Goal: Task Accomplishment & Management: Complete application form

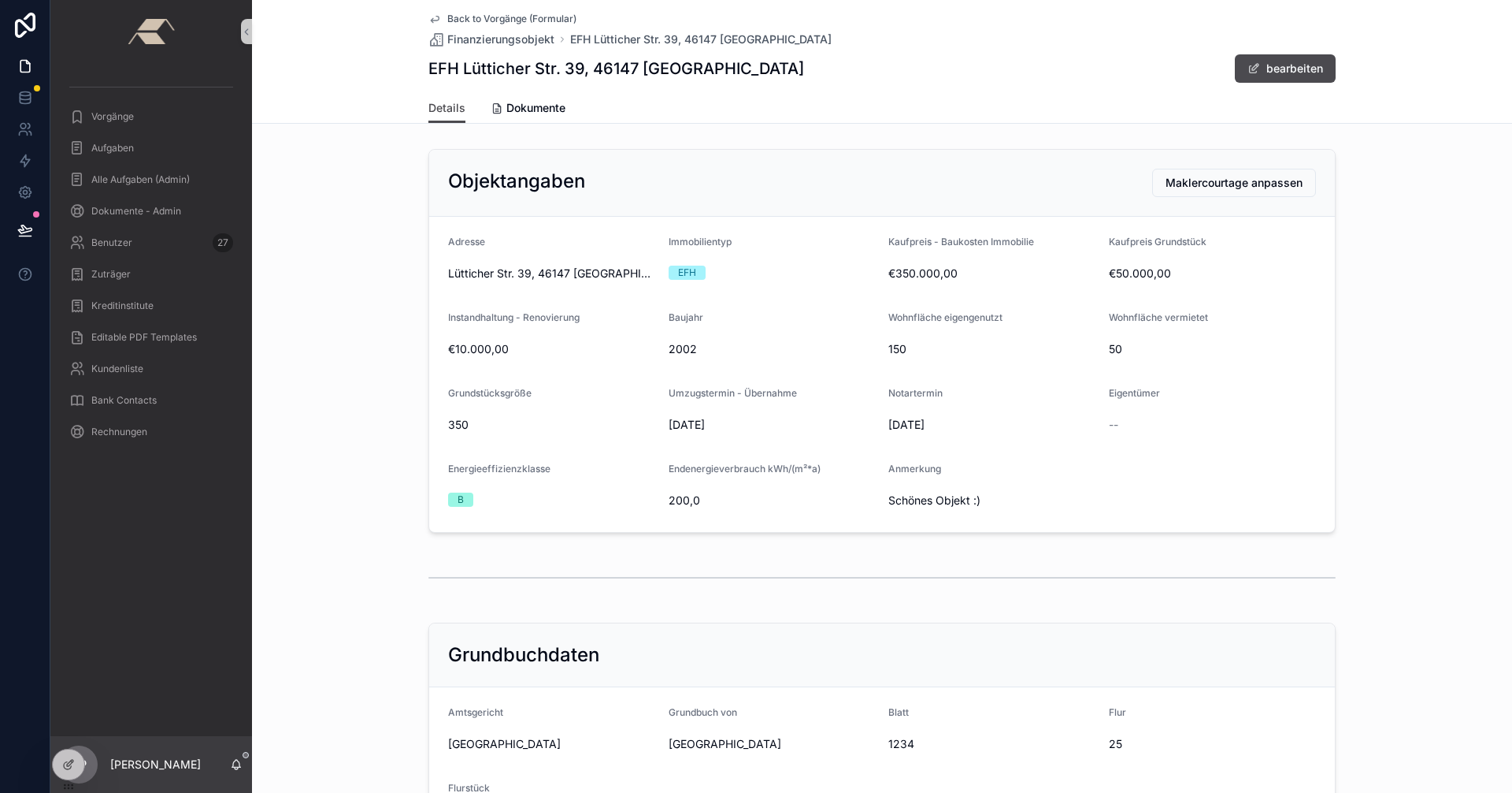
click at [460, 19] on span "Back to Vorgänge (Formular)" at bounding box center [512, 19] width 129 height 13
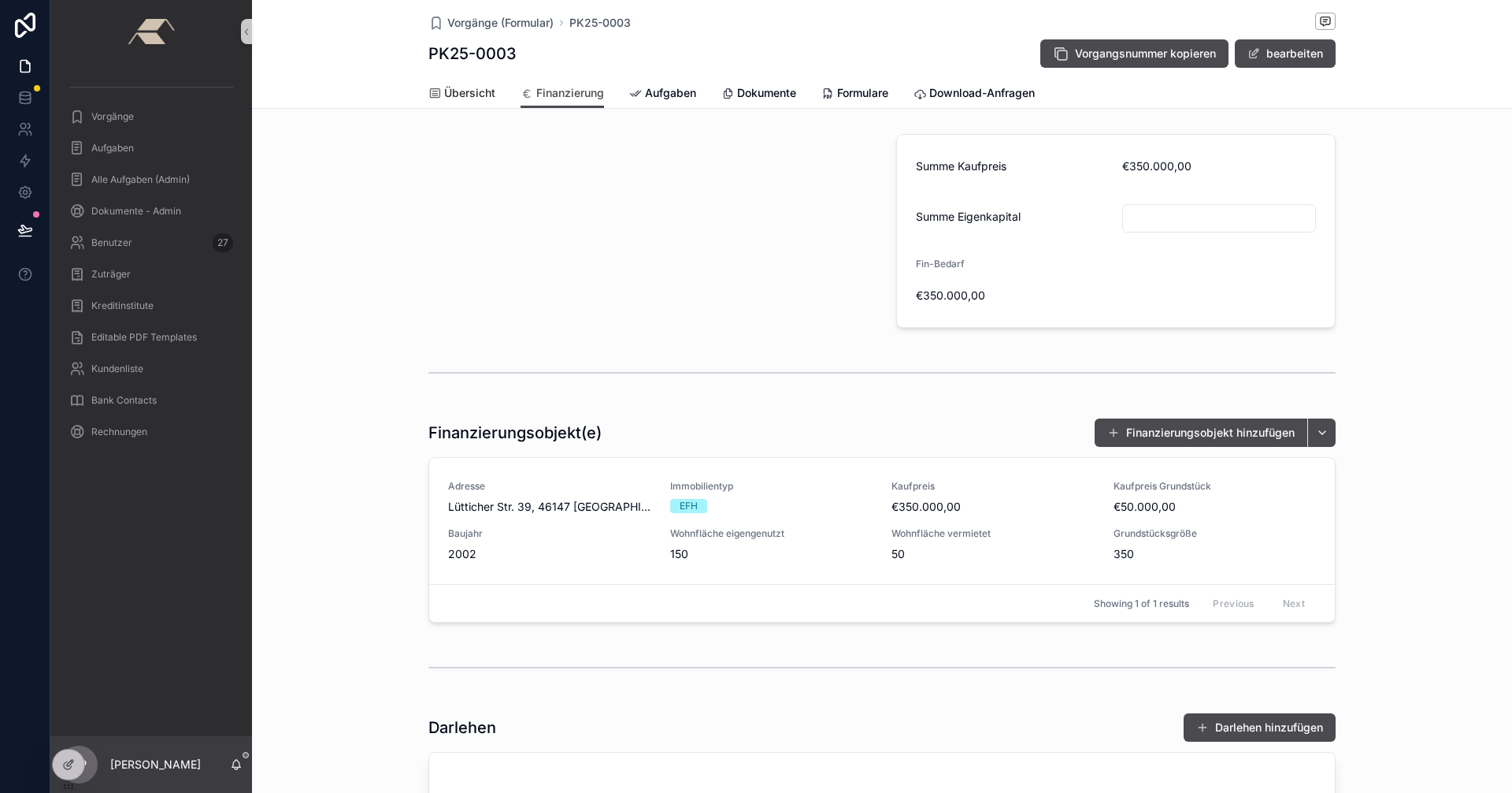
click at [472, 97] on span "Übersicht" at bounding box center [470, 93] width 51 height 16
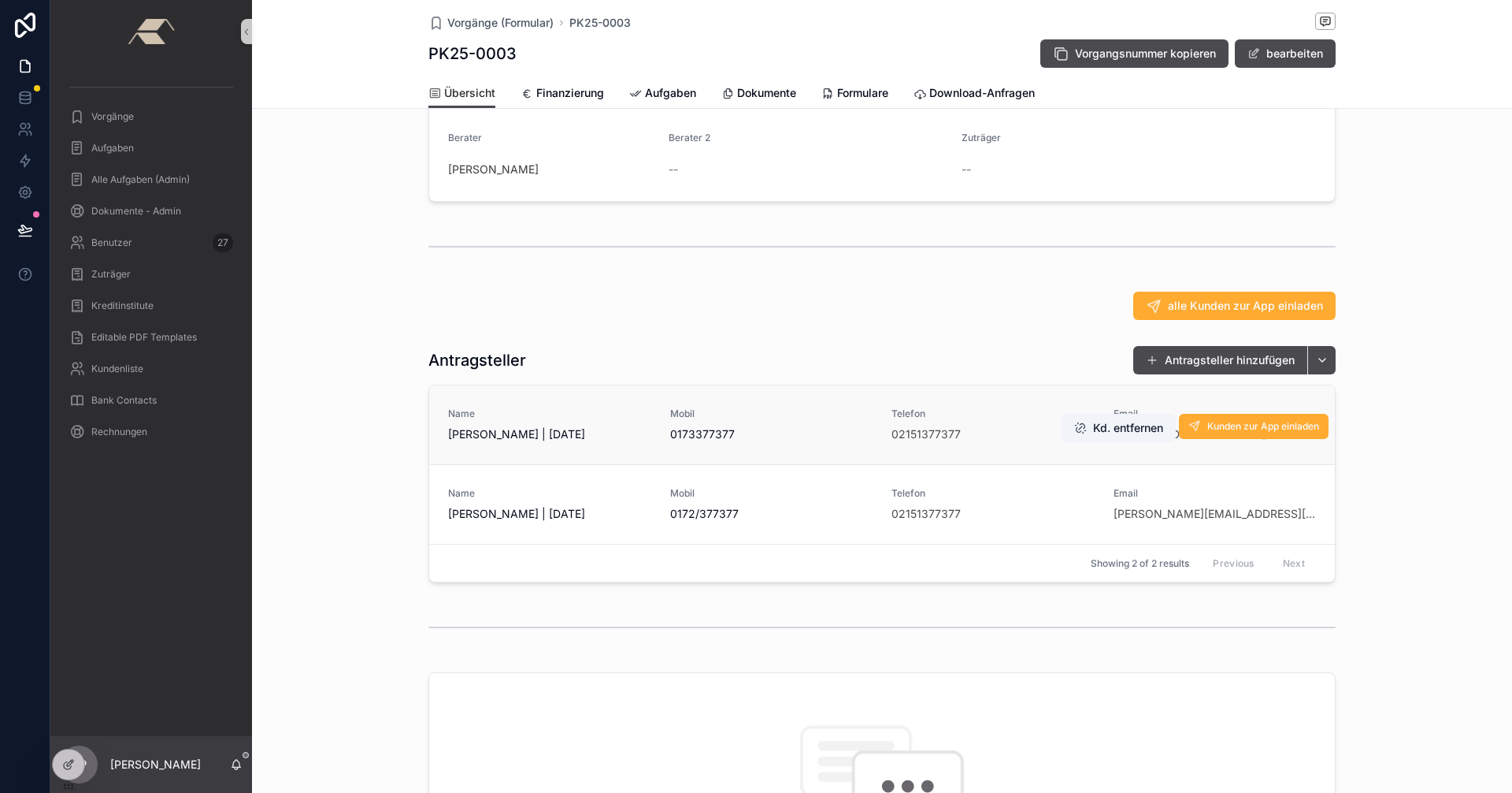
scroll to position [236, 0]
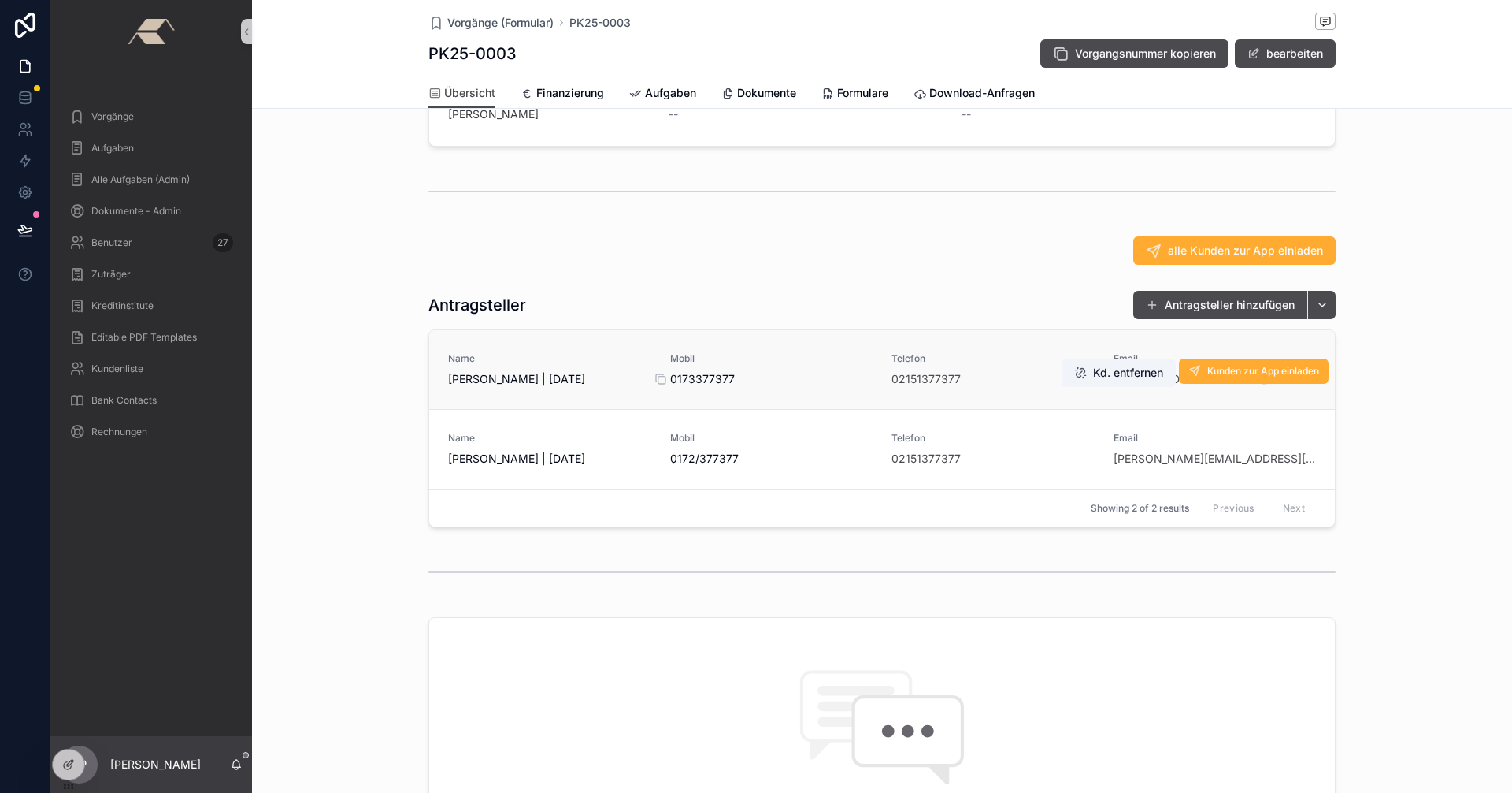
click at [777, 386] on span "0173377377" at bounding box center [771, 379] width 203 height 16
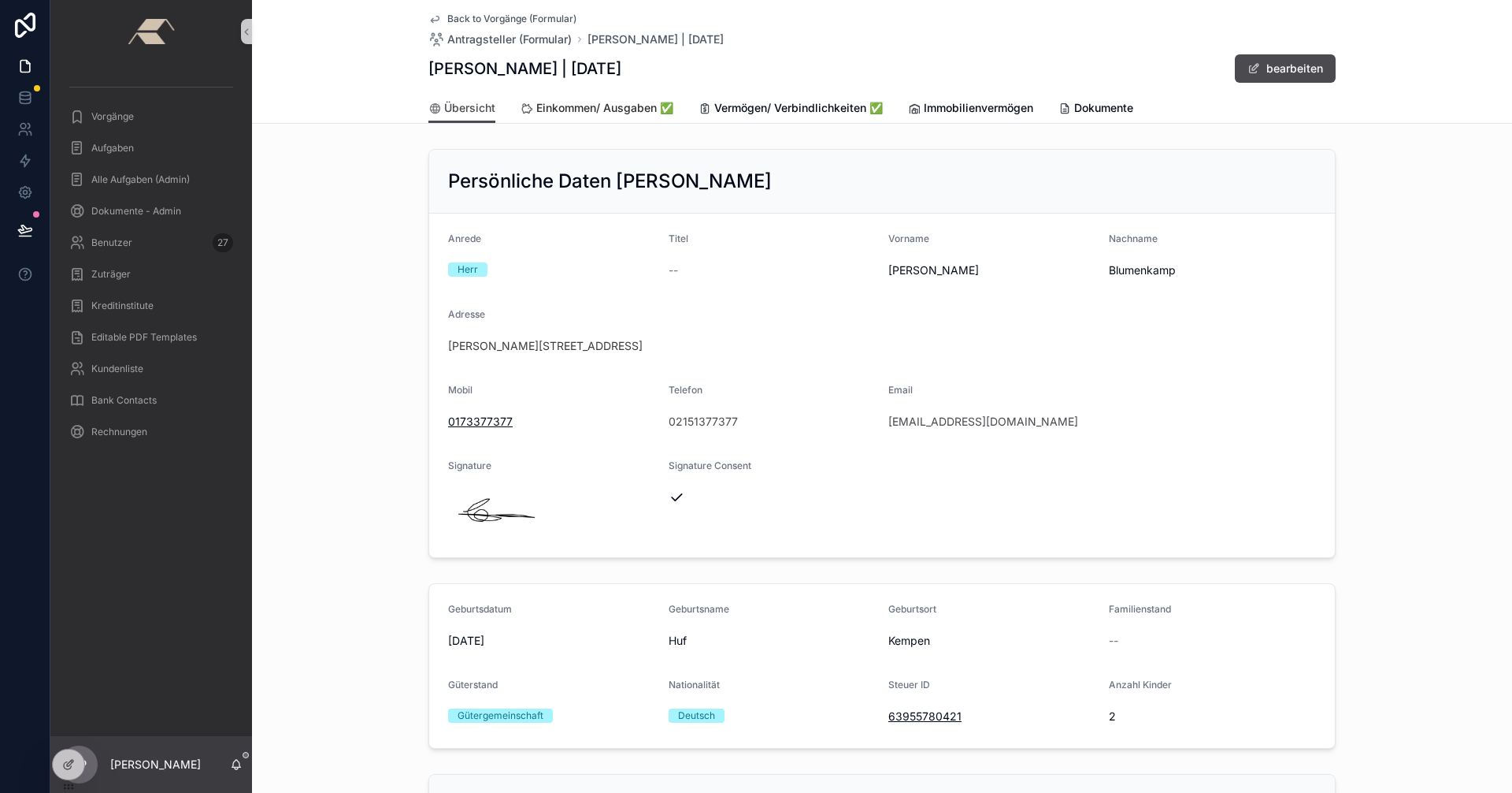
click at [563, 104] on span "Einkommen/ Ausgaben ✅" at bounding box center [605, 108] width 137 height 16
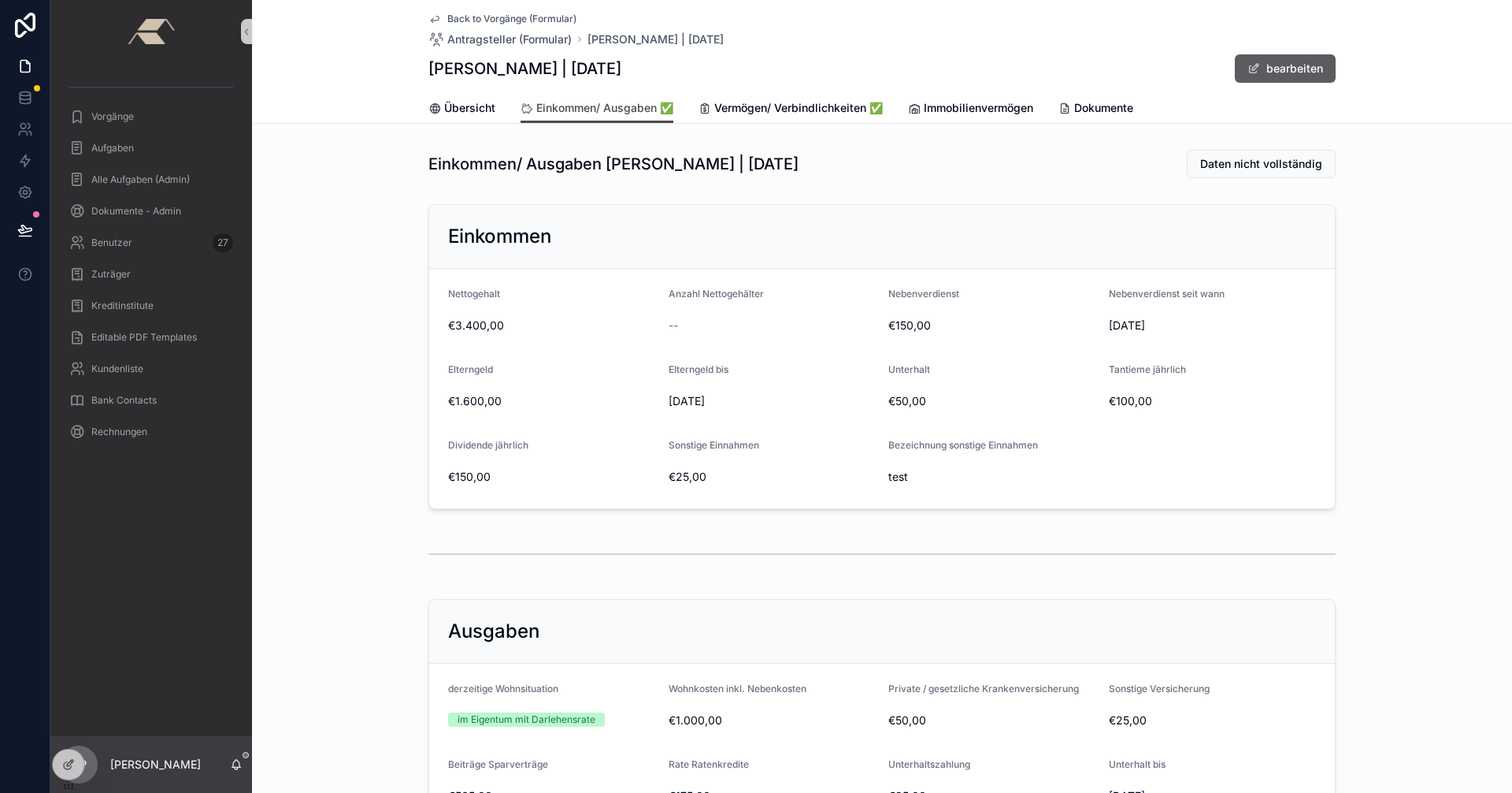
click at [1269, 65] on button "bearbeiten" at bounding box center [1286, 69] width 100 height 29
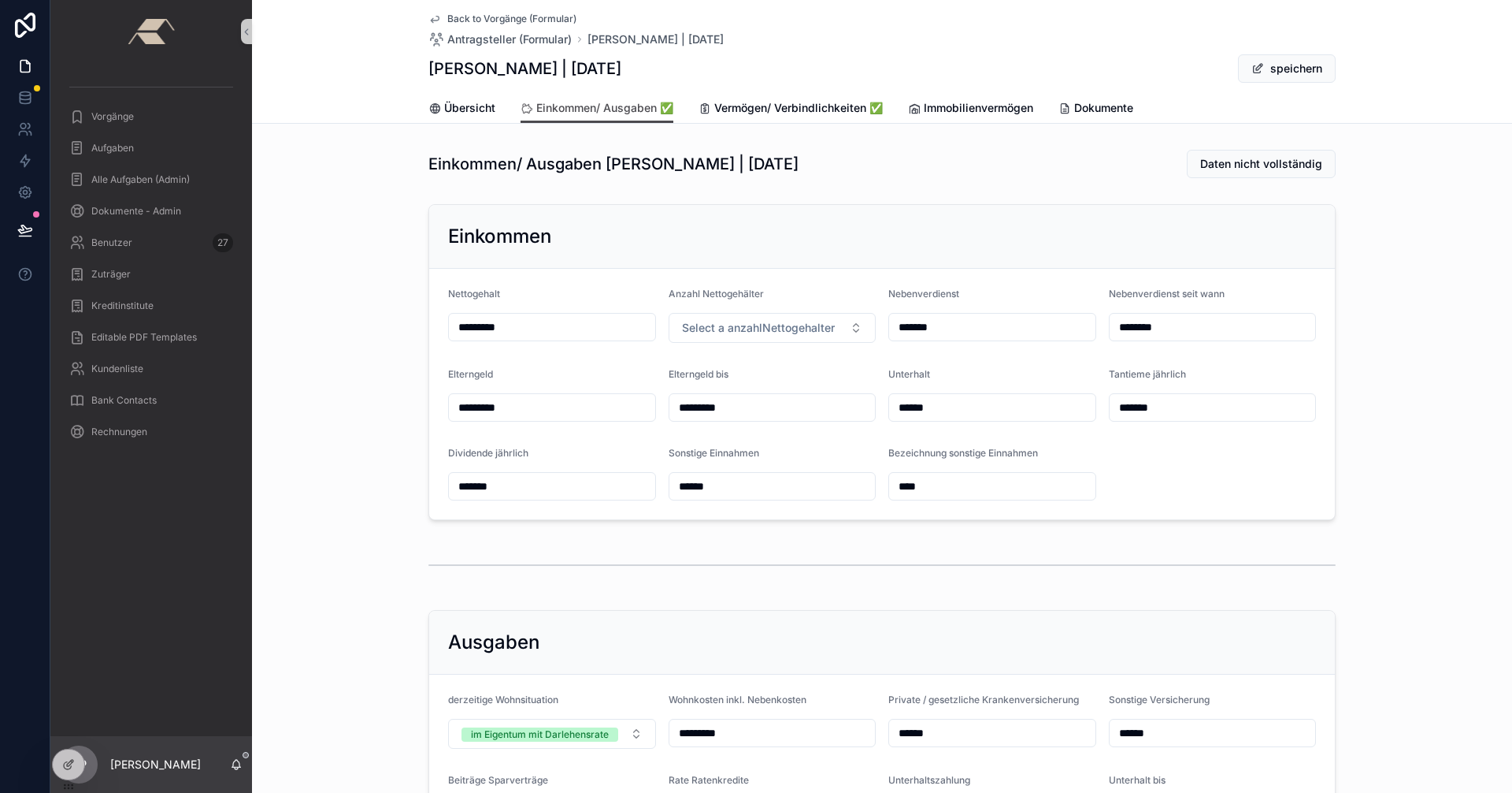
click at [562, 314] on div "*********" at bounding box center [552, 327] width 208 height 29
drag, startPoint x: 460, startPoint y: 325, endPoint x: 648, endPoint y: 326, distance: 188.0
click at [648, 326] on input "*********" at bounding box center [552, 327] width 207 height 22
type input "*********"
click at [1273, 68] on span "speichern" at bounding box center [1287, 69] width 97 height 29
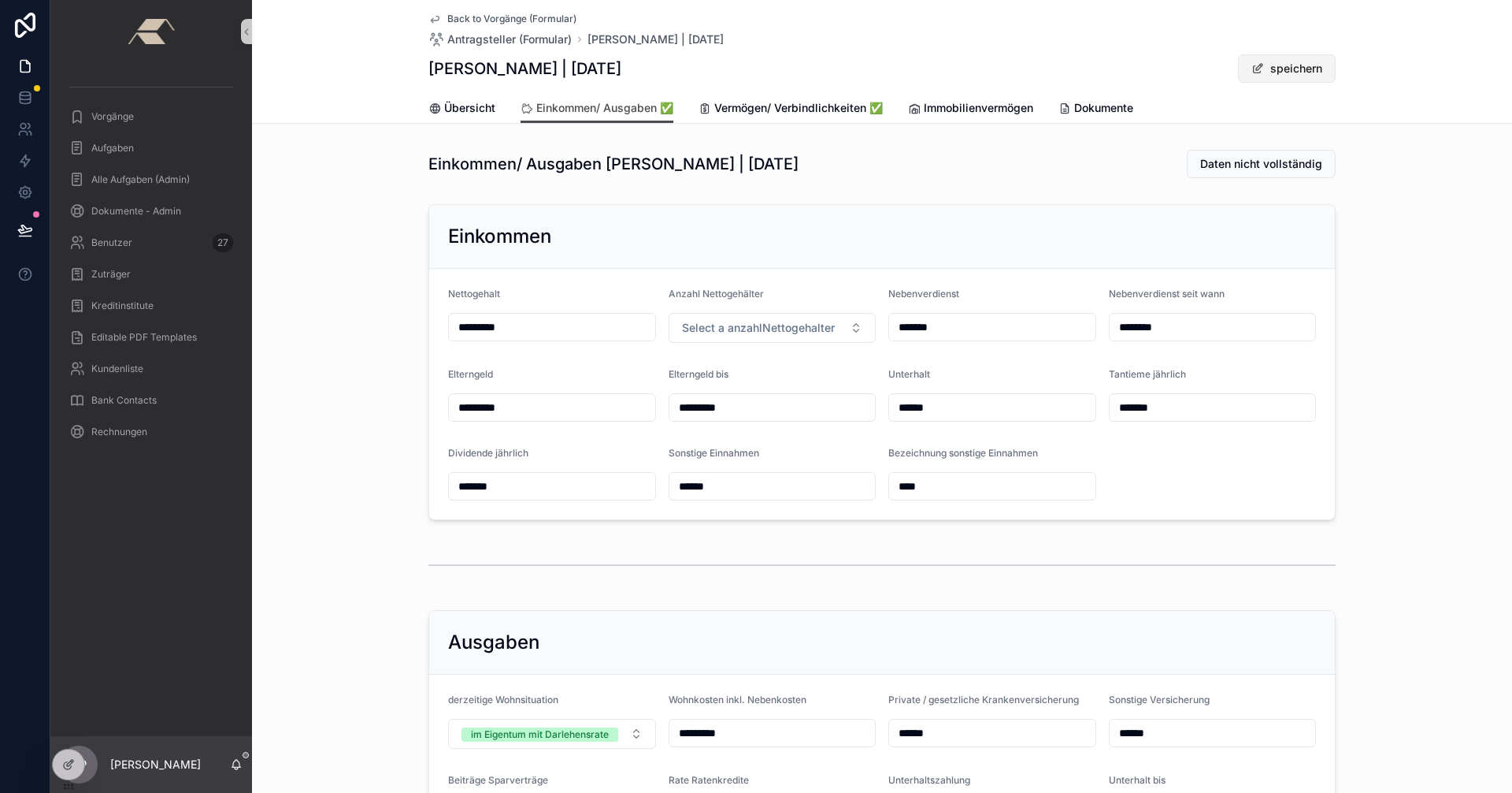
click at [1275, 65] on button "speichern" at bounding box center [1287, 69] width 97 height 29
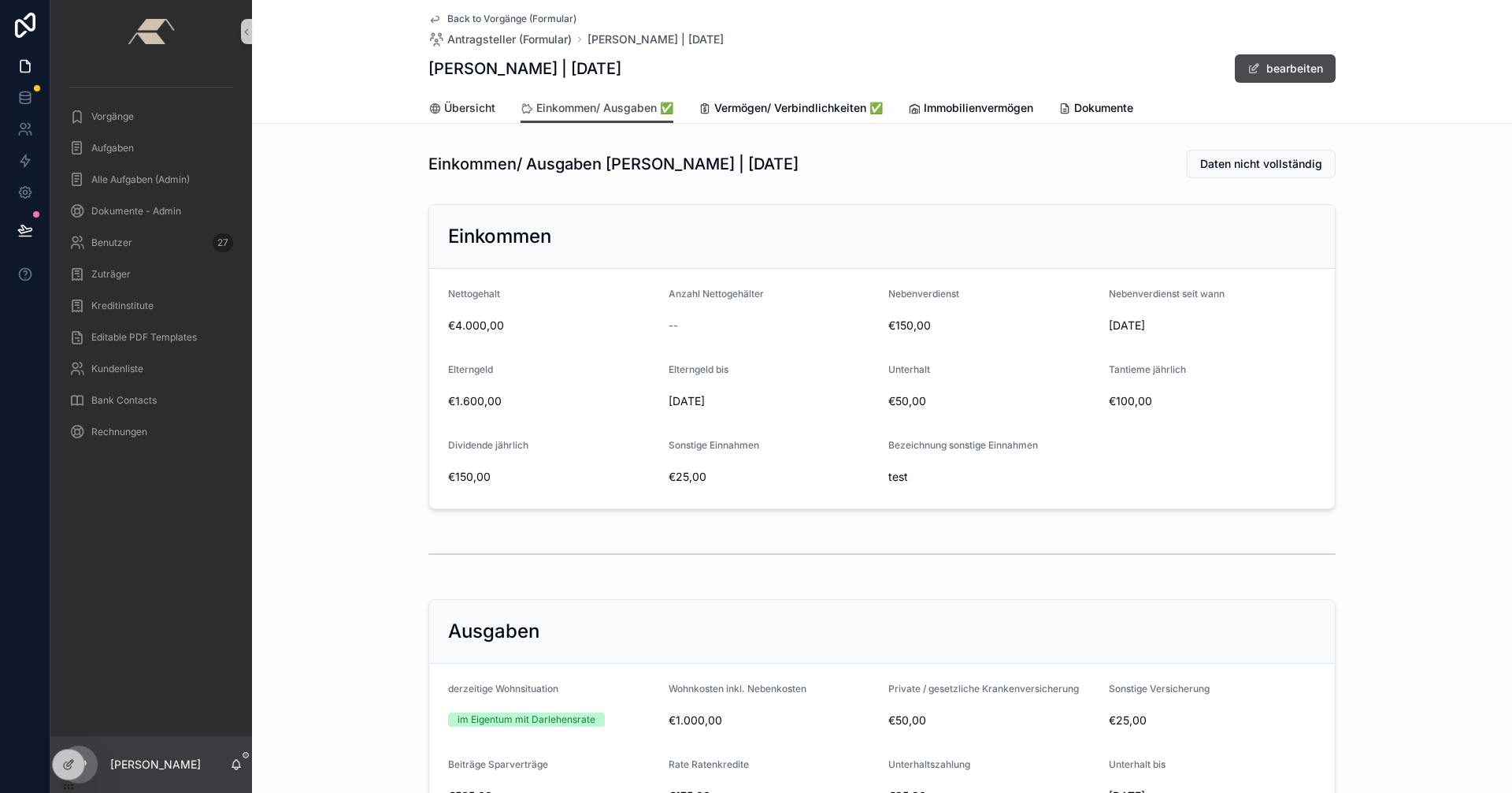
click at [462, 109] on span "Übersicht" at bounding box center [470, 108] width 51 height 16
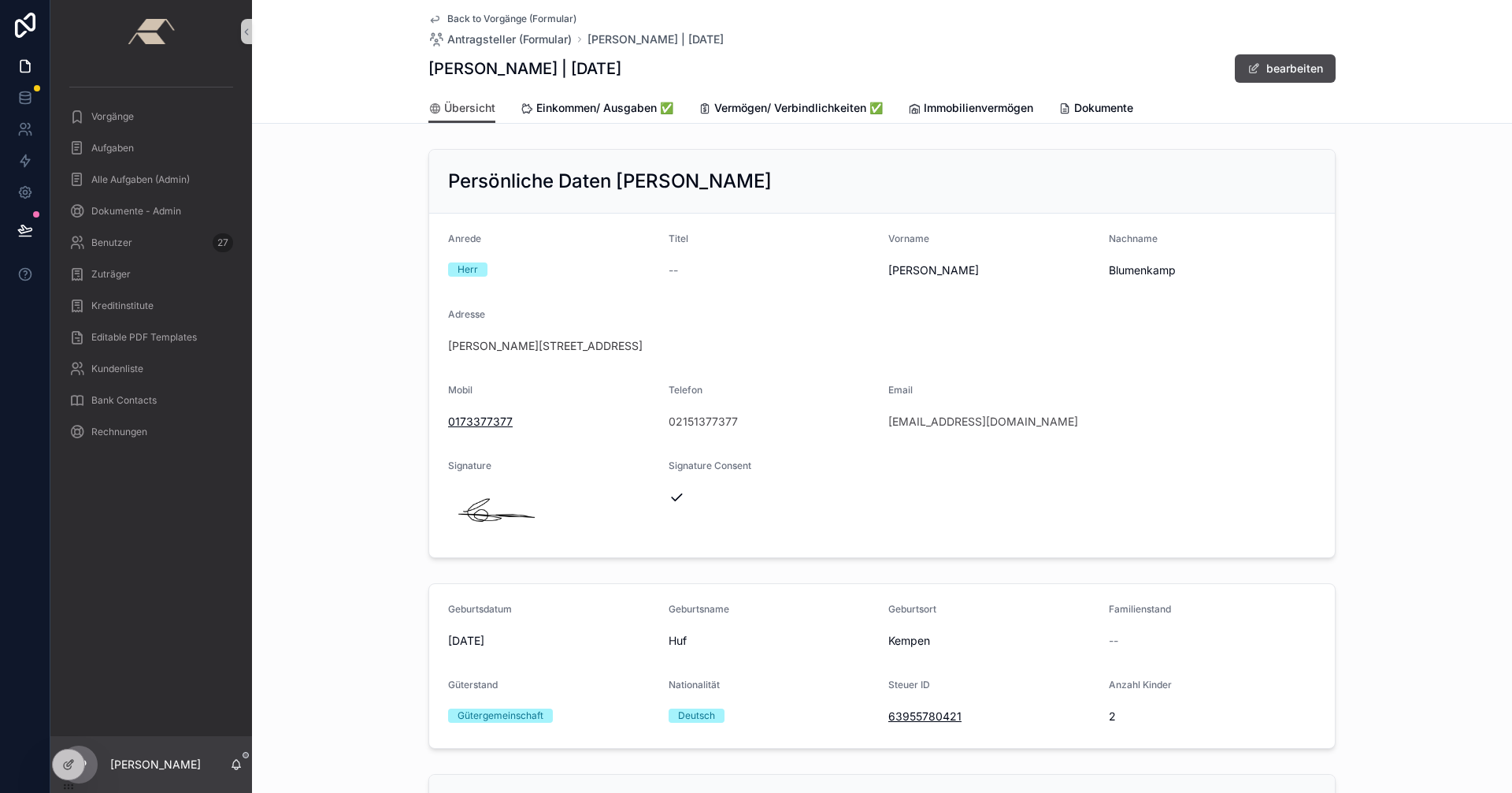
click at [482, 20] on span "Back to Vorgänge (Formular)" at bounding box center [512, 19] width 129 height 13
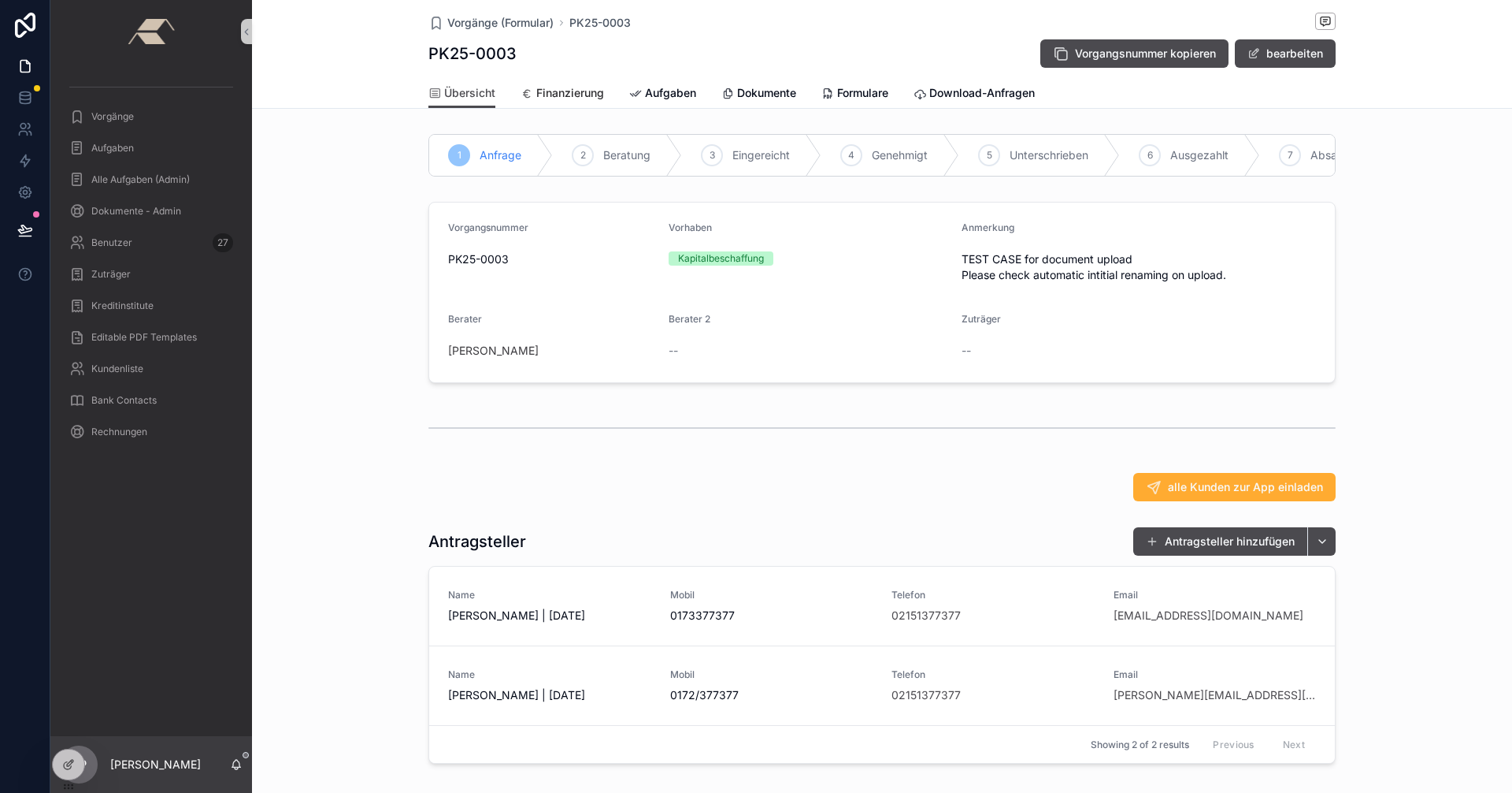
click at [555, 96] on span "Finanzierung" at bounding box center [570, 93] width 68 height 16
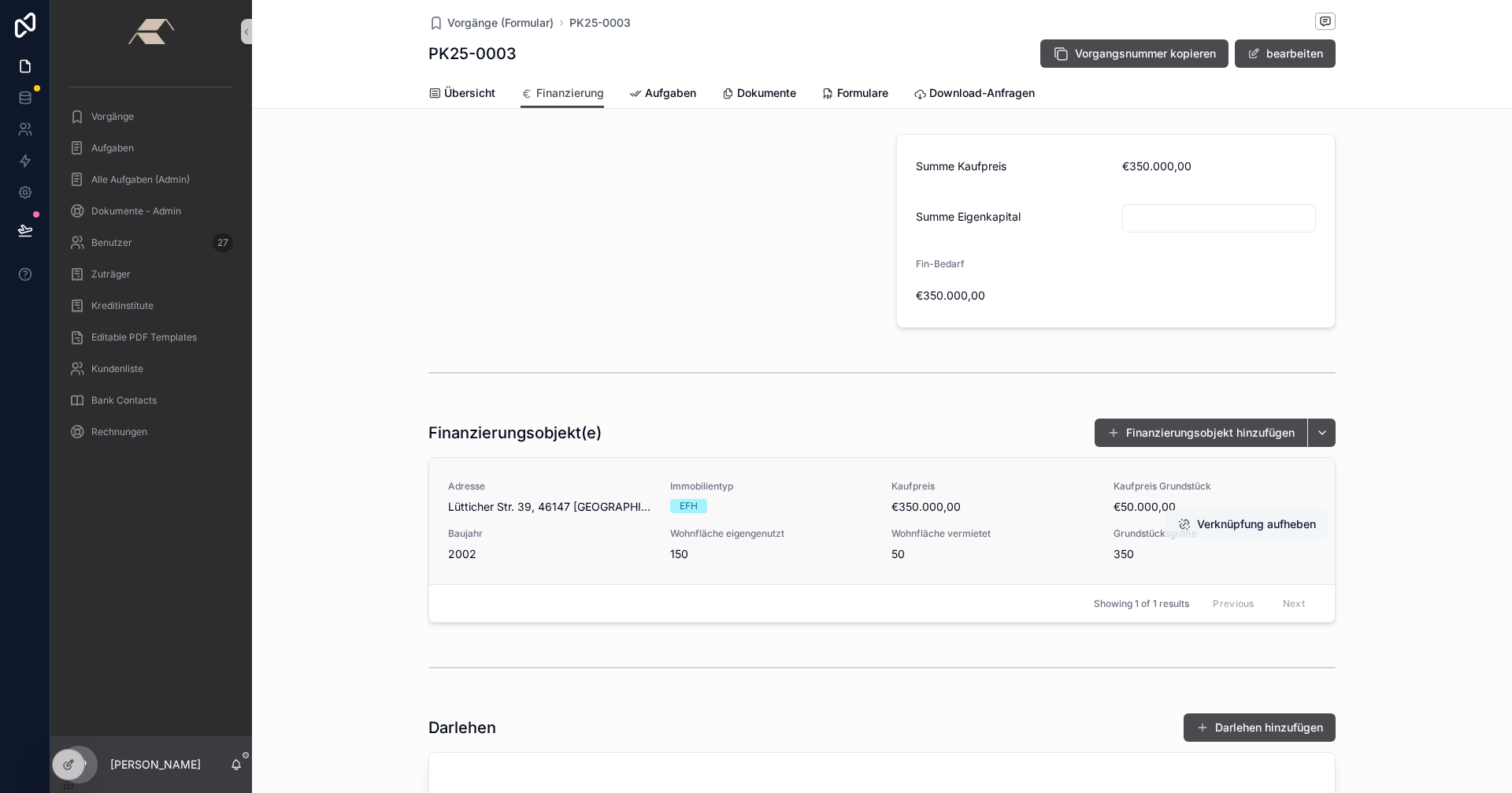
click at [1234, 522] on button "Verknüpfung aufheben" at bounding box center [1247, 524] width 163 height 29
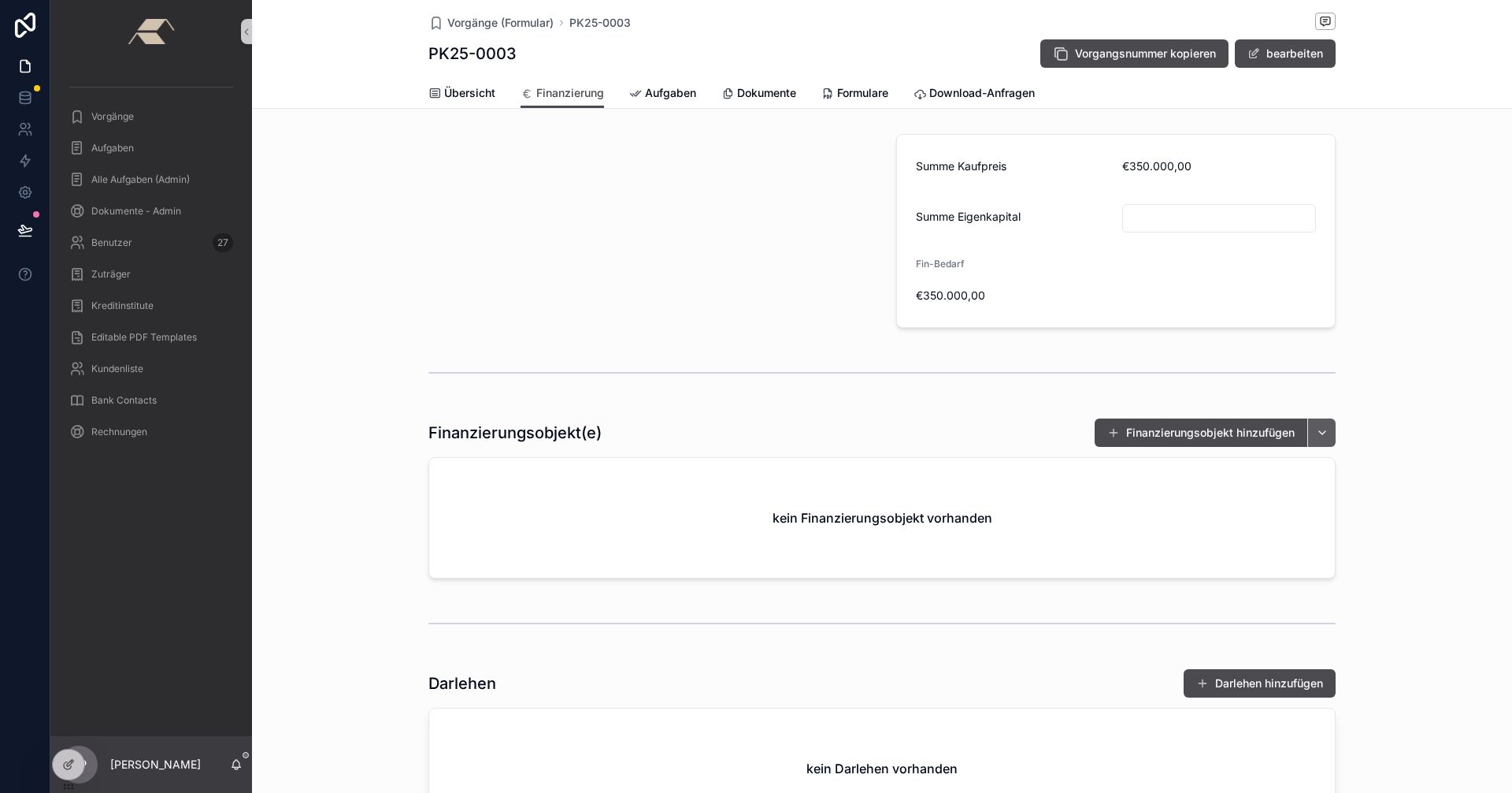
click at [1318, 434] on button "scrollable content" at bounding box center [1321, 432] width 29 height 29
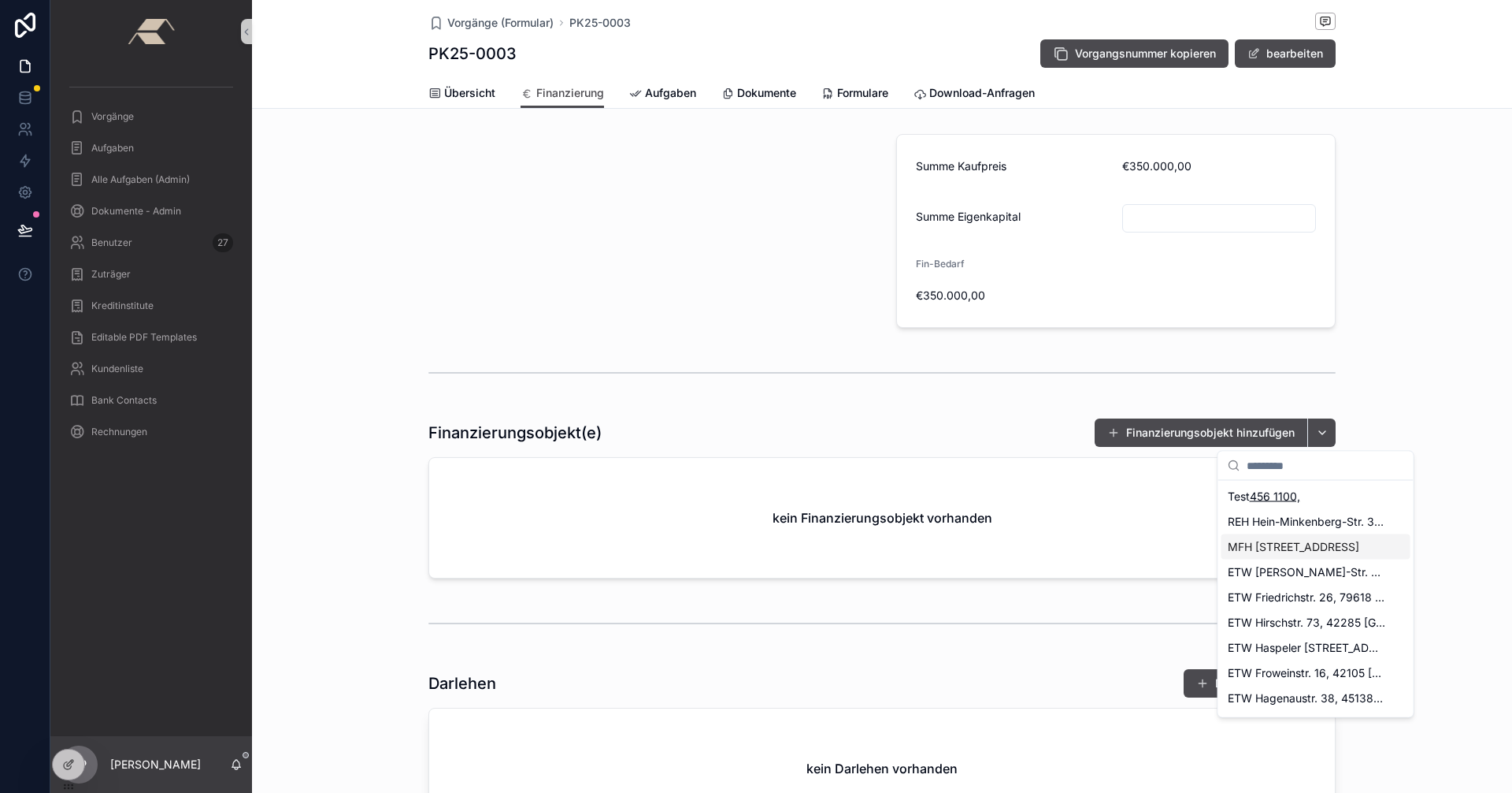
click at [1276, 550] on span "MFH [STREET_ADDRESS]" at bounding box center [1293, 547] width 132 height 16
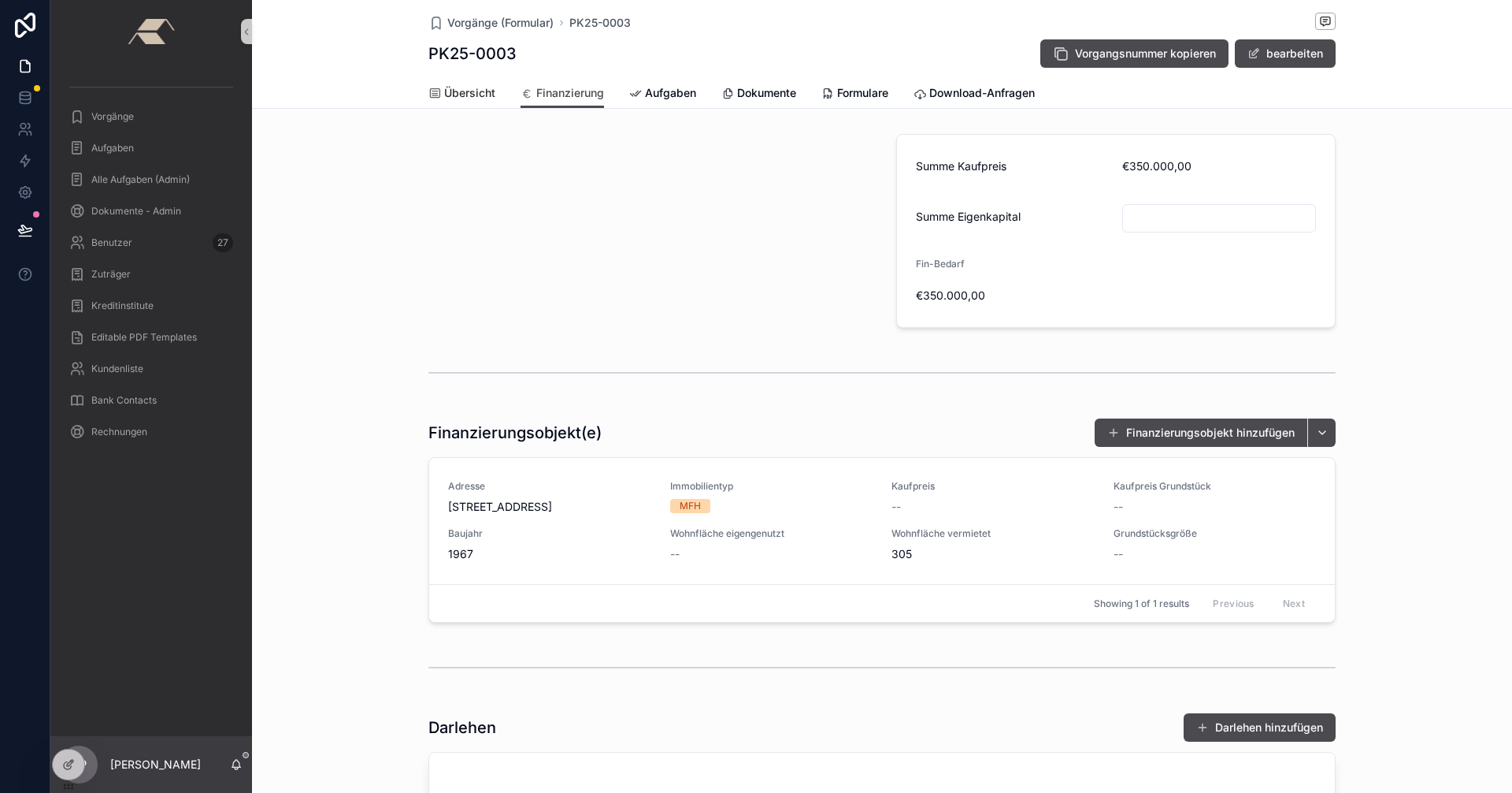
click at [471, 99] on span "Übersicht" at bounding box center [470, 93] width 51 height 16
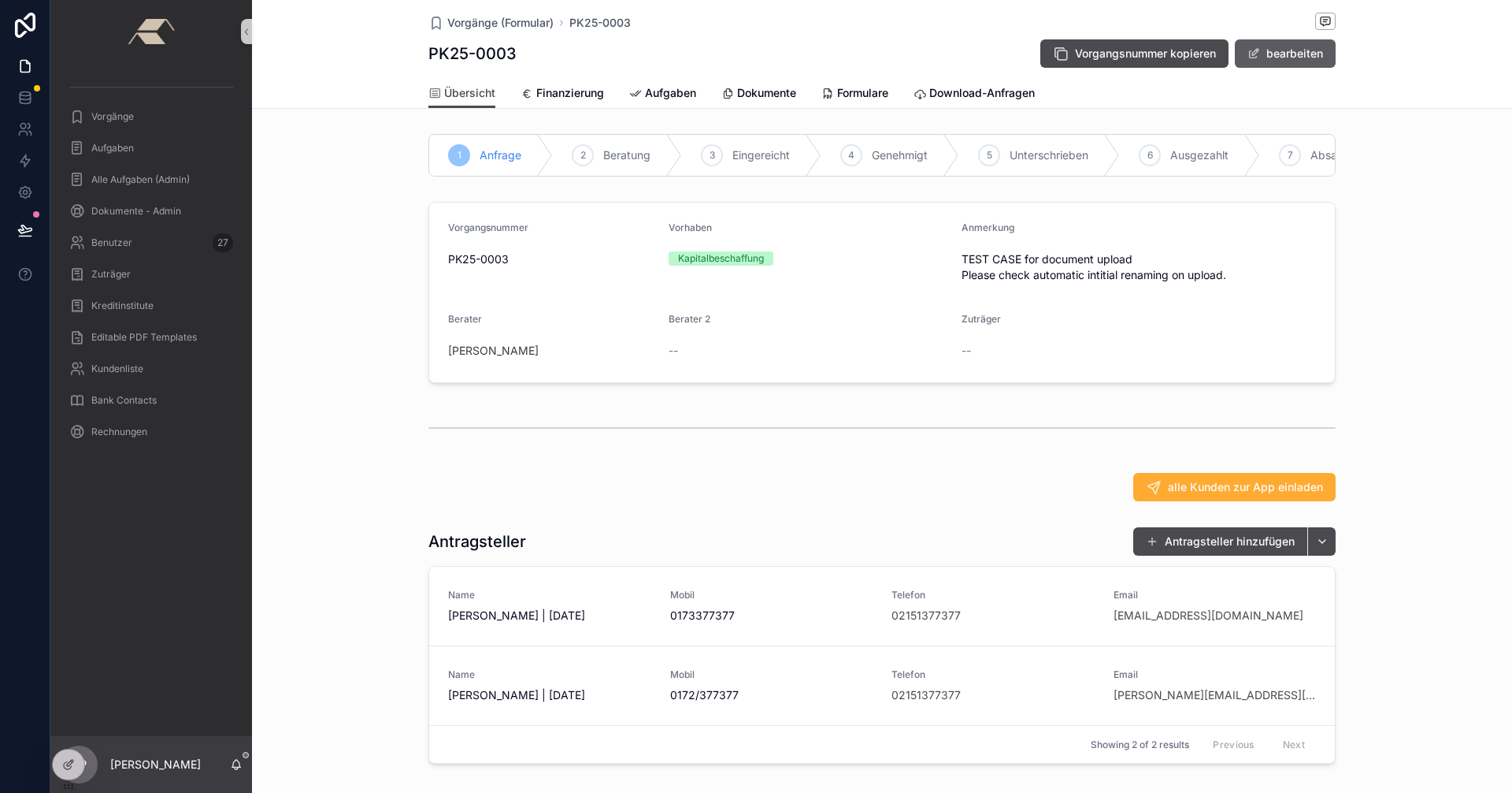
click at [1274, 55] on button "bearbeiten" at bounding box center [1286, 53] width 100 height 29
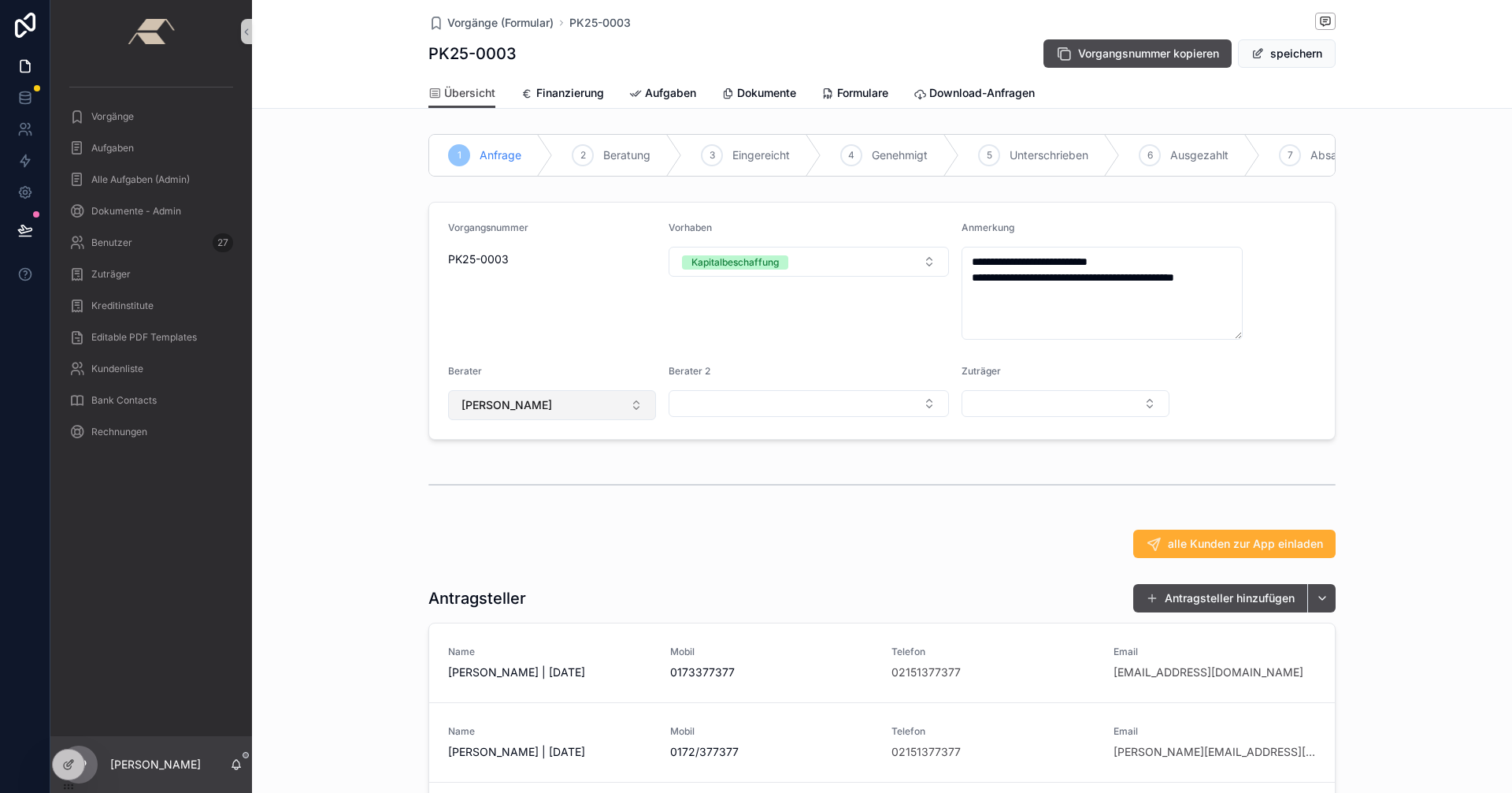
click at [628, 415] on button "[PERSON_NAME]" at bounding box center [552, 405] width 208 height 30
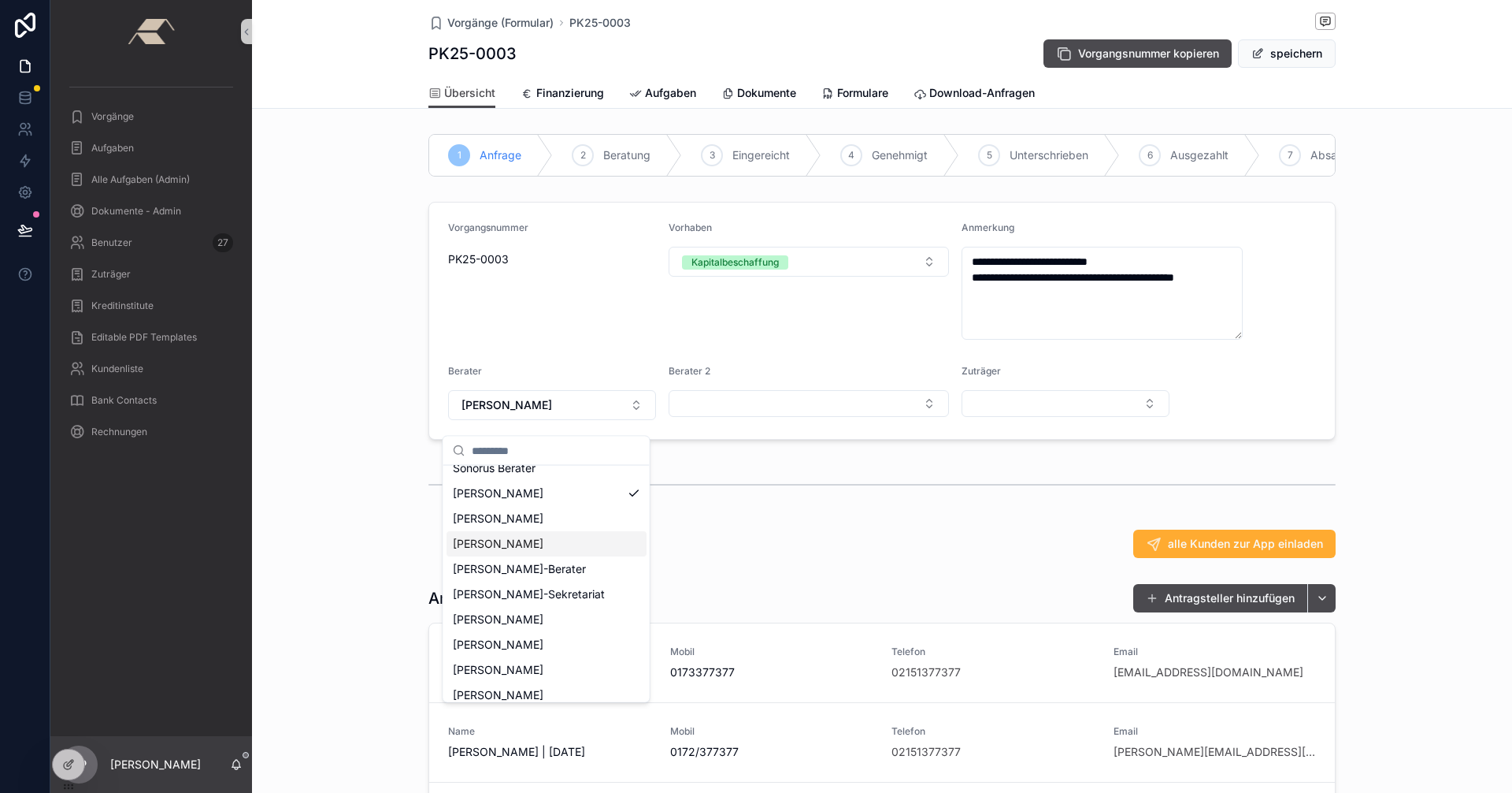
scroll to position [473, 0]
click at [522, 521] on span "[PERSON_NAME]" at bounding box center [498, 529] width 91 height 16
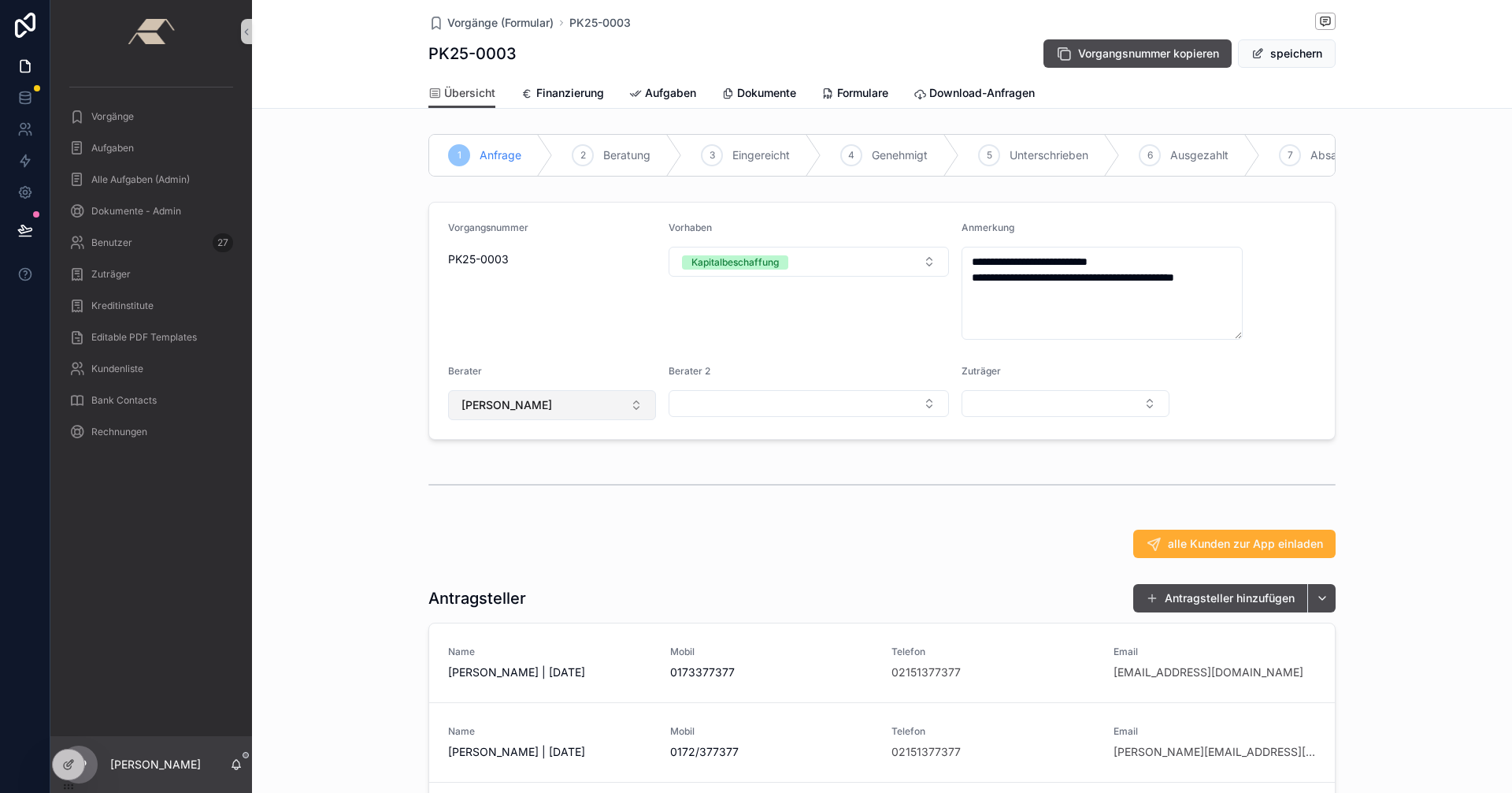
click at [625, 420] on button "[PERSON_NAME]" at bounding box center [552, 405] width 208 height 30
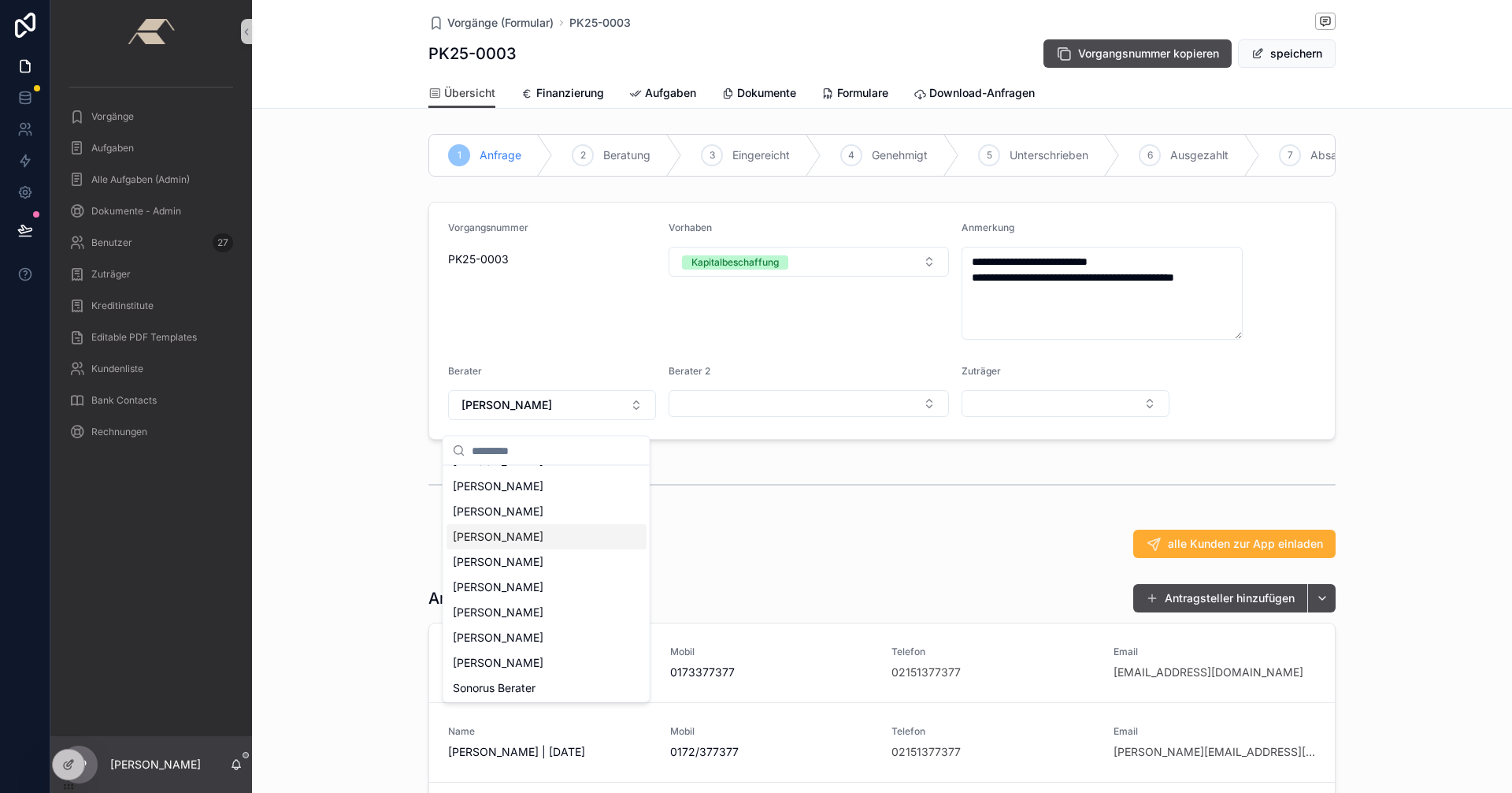
scroll to position [476, 0]
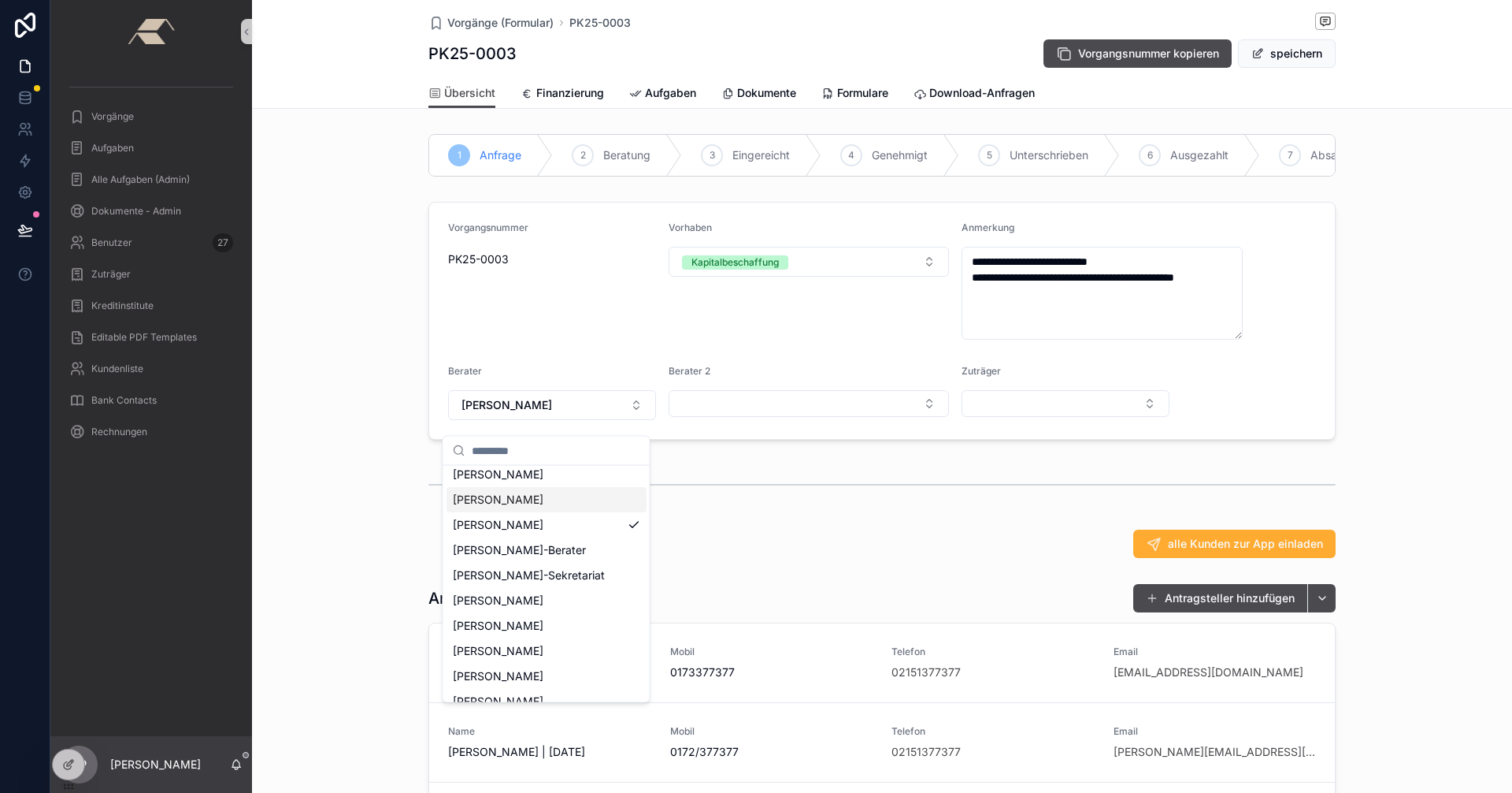
click at [531, 492] on span "[PERSON_NAME]" at bounding box center [498, 500] width 91 height 16
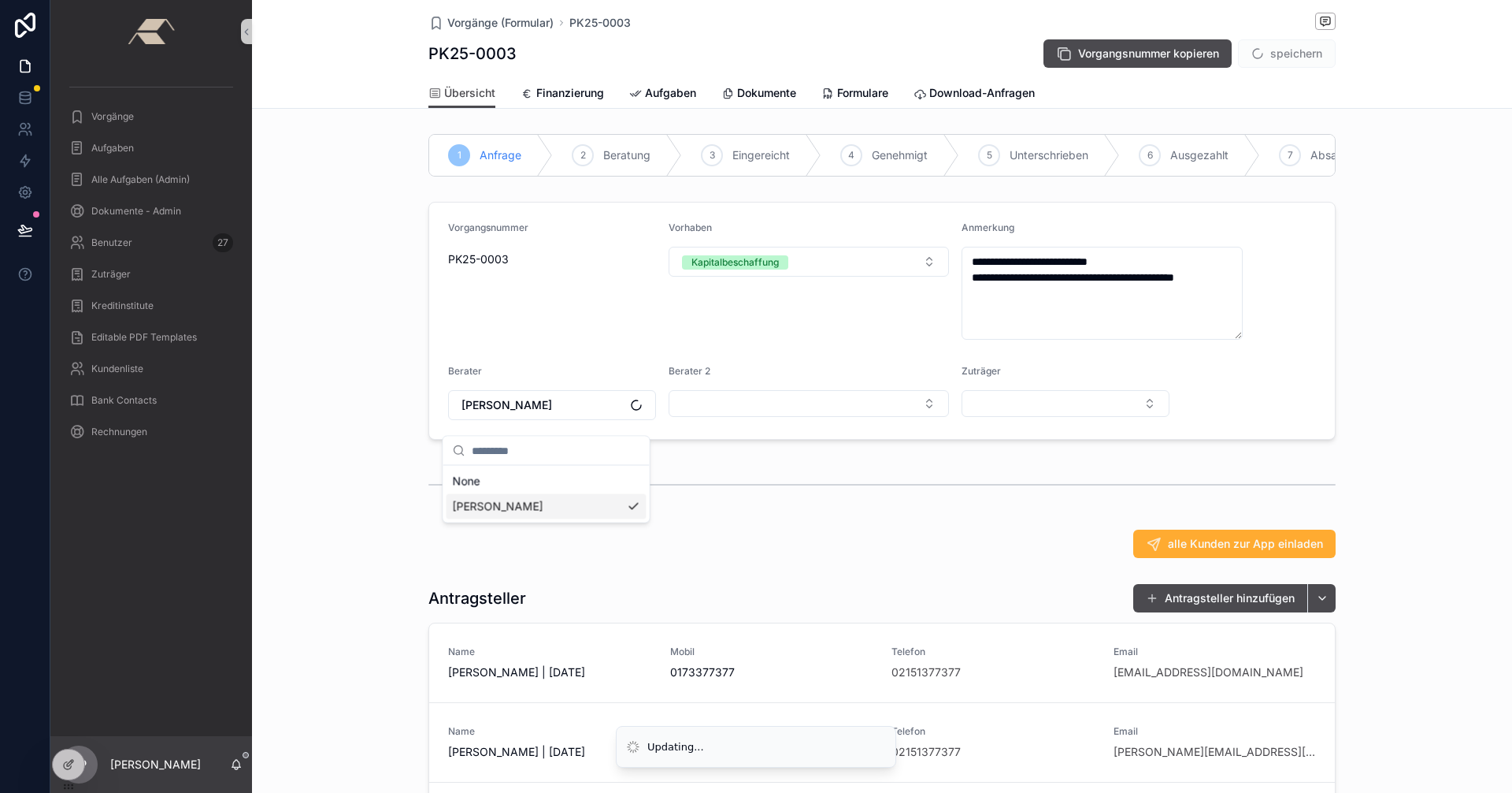
scroll to position [0, 0]
click at [1289, 52] on button "speichern" at bounding box center [1287, 53] width 97 height 29
